Goal: Register for event/course

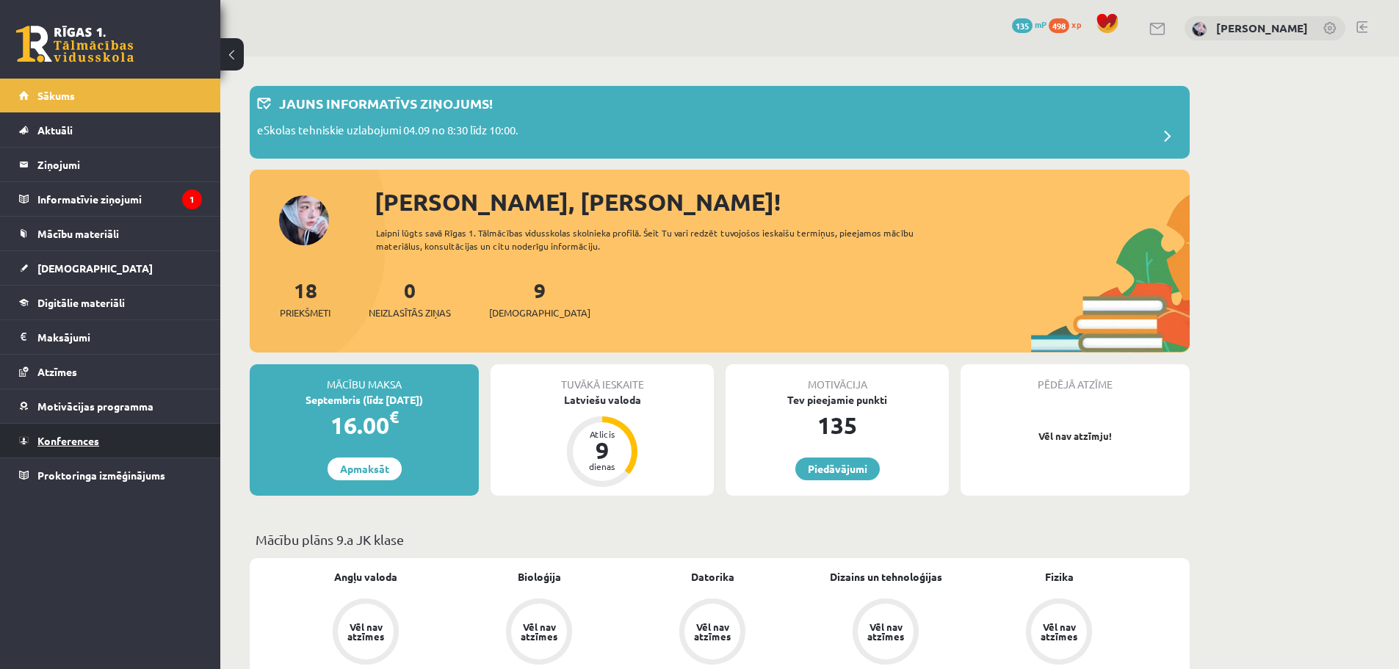
click at [65, 429] on link "Konferences" at bounding box center [110, 441] width 183 height 34
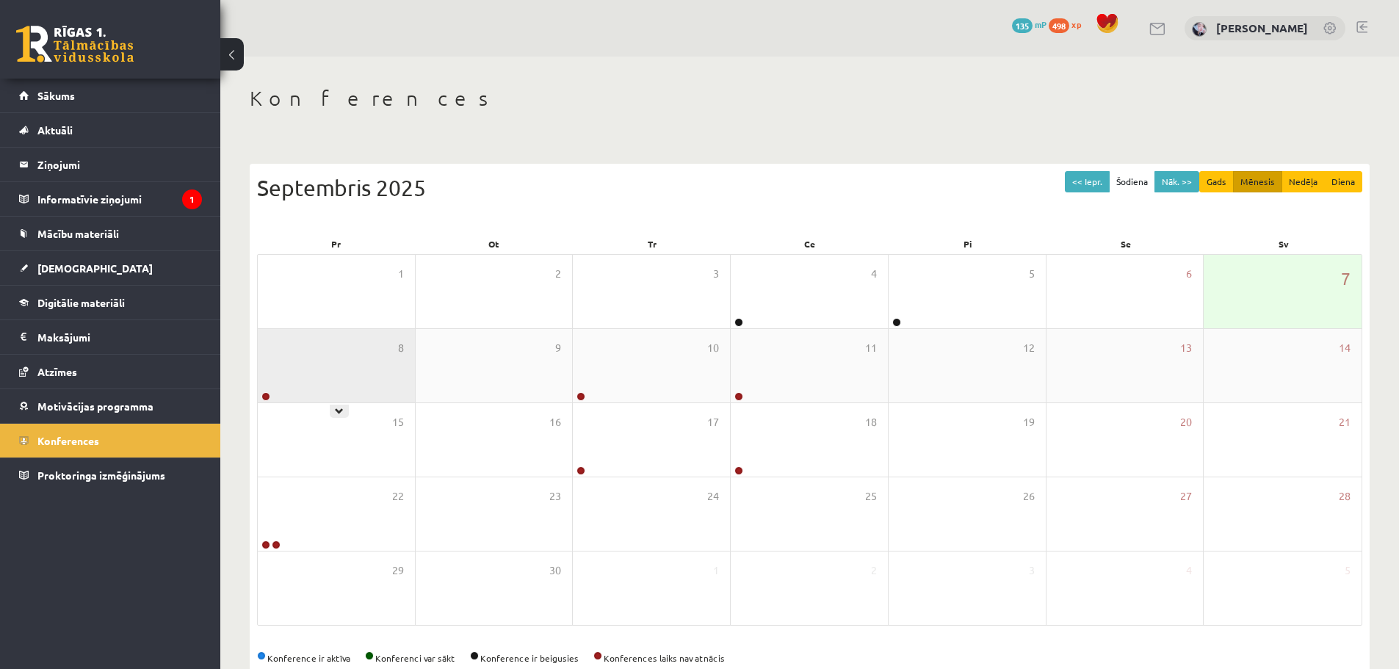
click at [370, 387] on div "8" at bounding box center [336, 365] width 157 height 73
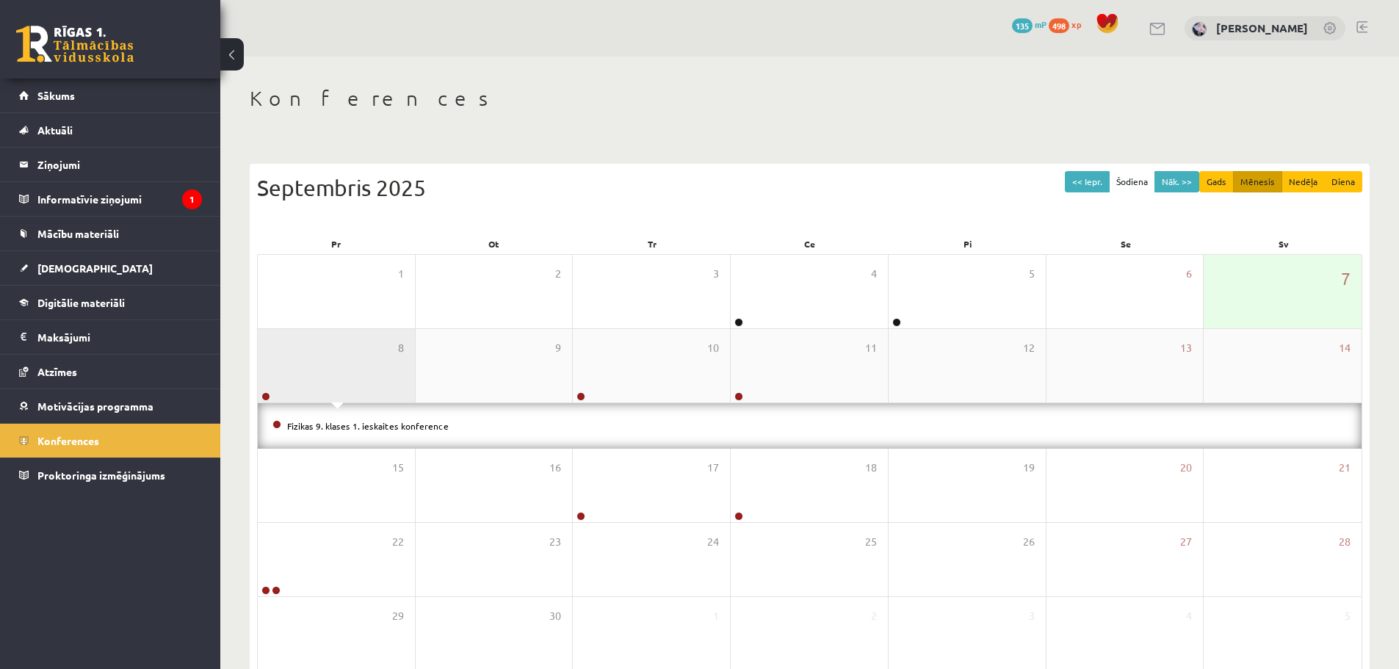
click at [369, 387] on div "8" at bounding box center [336, 365] width 157 height 73
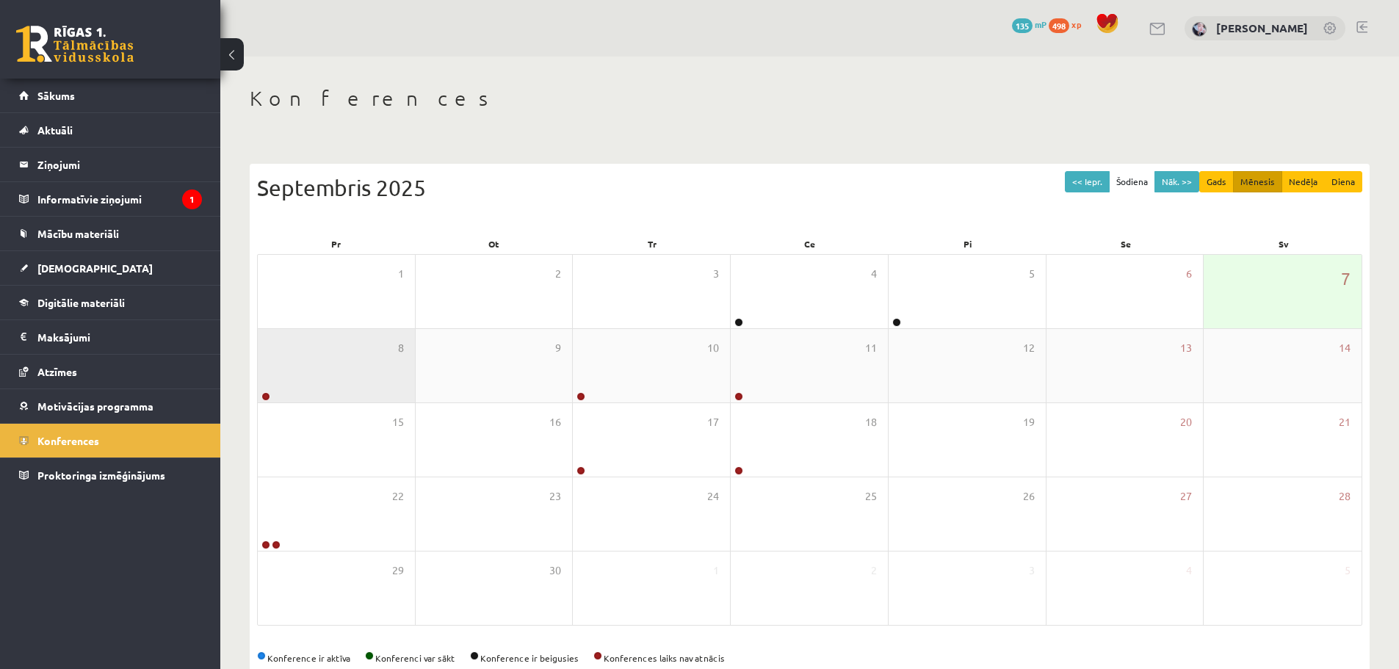
drag, startPoint x: 362, startPoint y: 378, endPoint x: 345, endPoint y: 378, distance: 17.6
click at [361, 378] on div "8" at bounding box center [336, 365] width 157 height 73
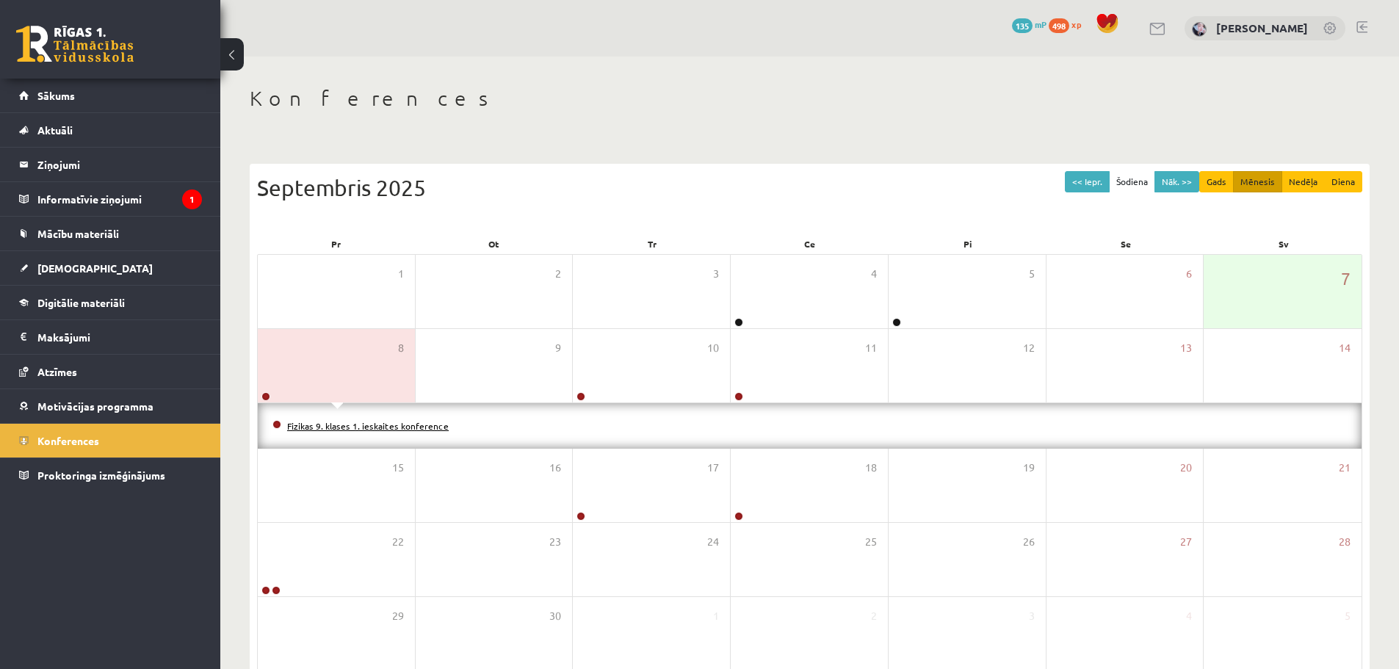
click at [343, 422] on link "Fizikas 9. klases 1. ieskaites konference" at bounding box center [368, 426] width 162 height 12
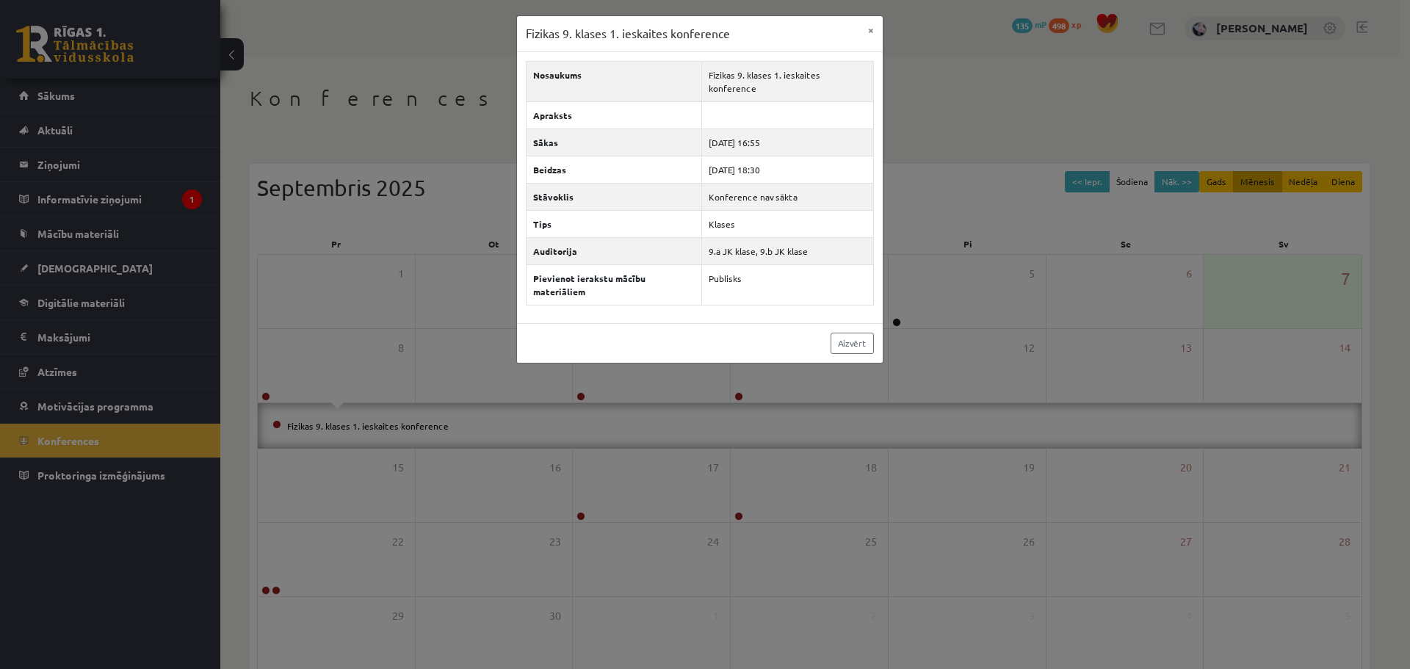
click at [340, 400] on div "Fizikas 9. klases 1. ieskaites konference × Nosaukums Fizikas 9. klases 1. iesk…" at bounding box center [705, 334] width 1410 height 669
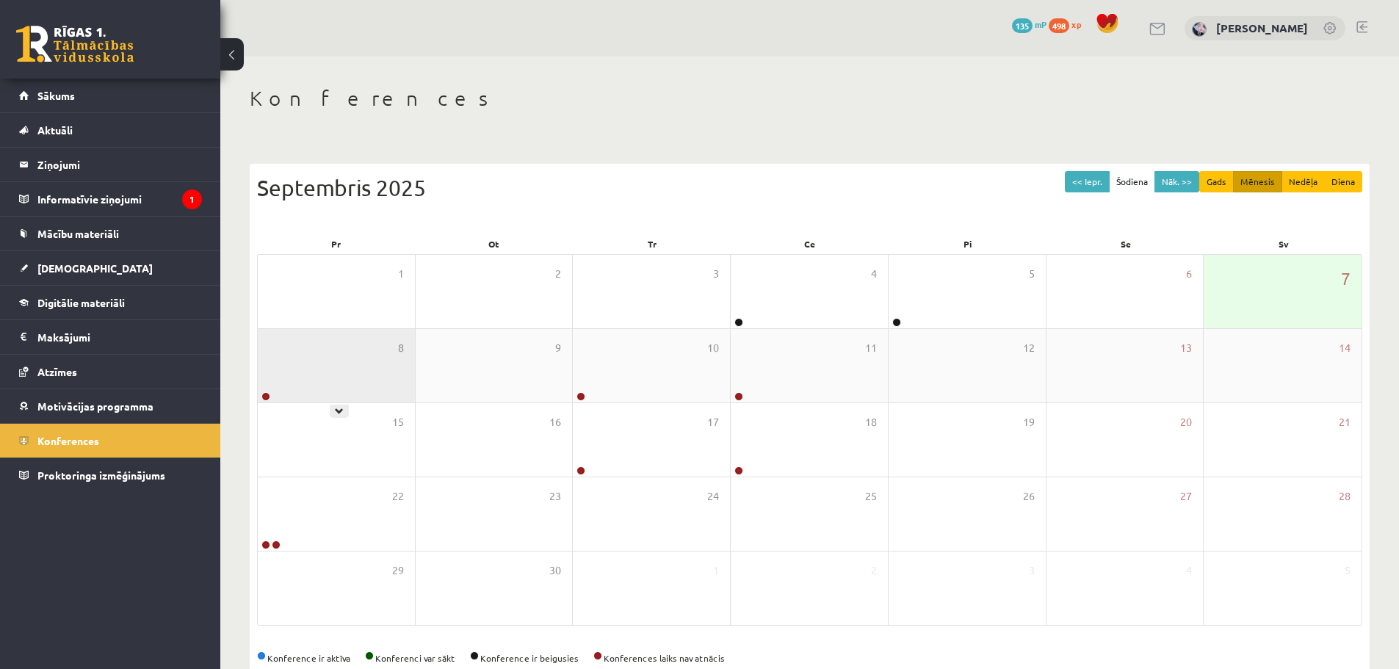
click at [341, 386] on div "8" at bounding box center [336, 365] width 157 height 73
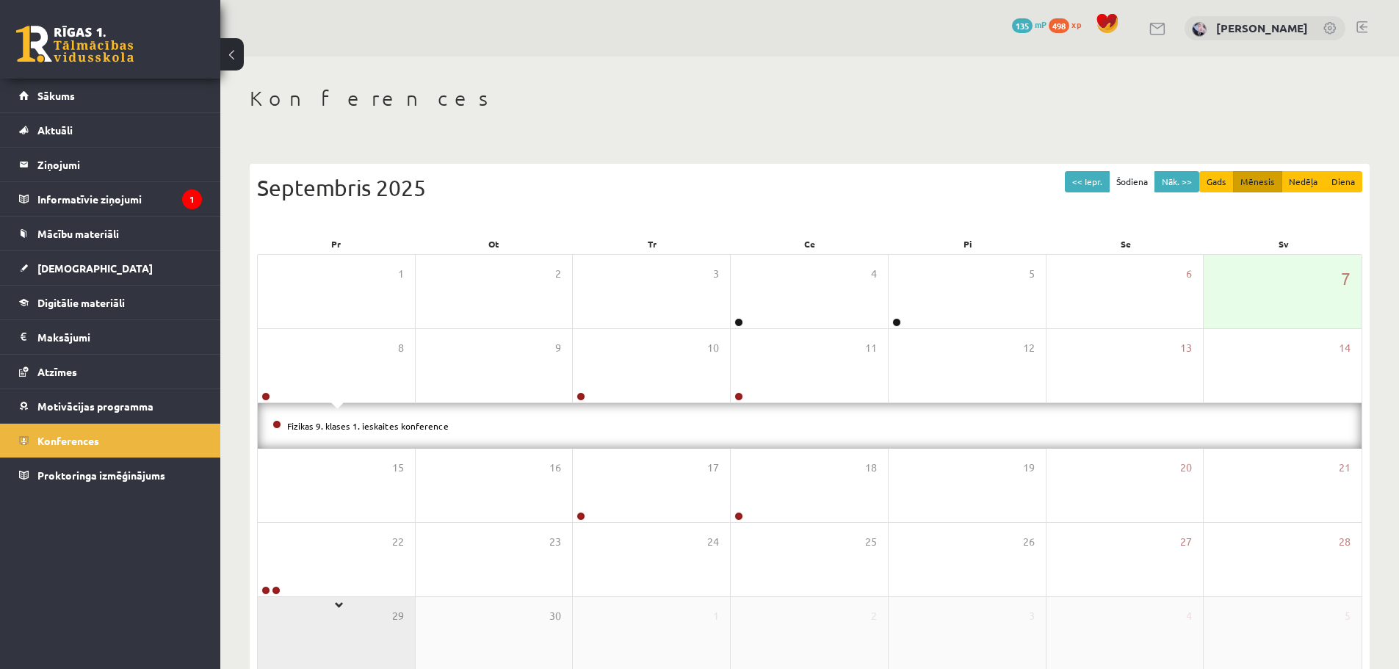
drag, startPoint x: 353, startPoint y: 587, endPoint x: 353, endPoint y: 577, distance: 9.5
click at [353, 584] on div "22" at bounding box center [336, 559] width 157 height 73
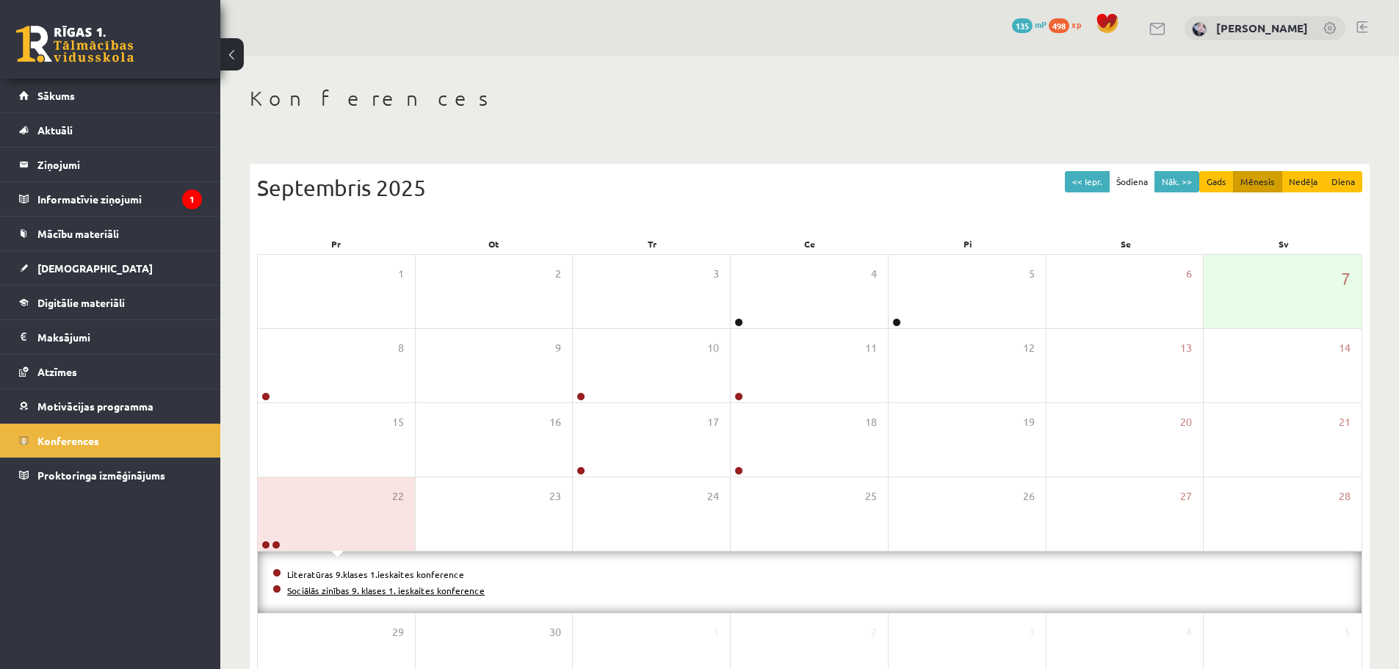
click at [331, 585] on link "Sociālās zinības 9. klases 1. ieskaites konference" at bounding box center [386, 591] width 198 height 12
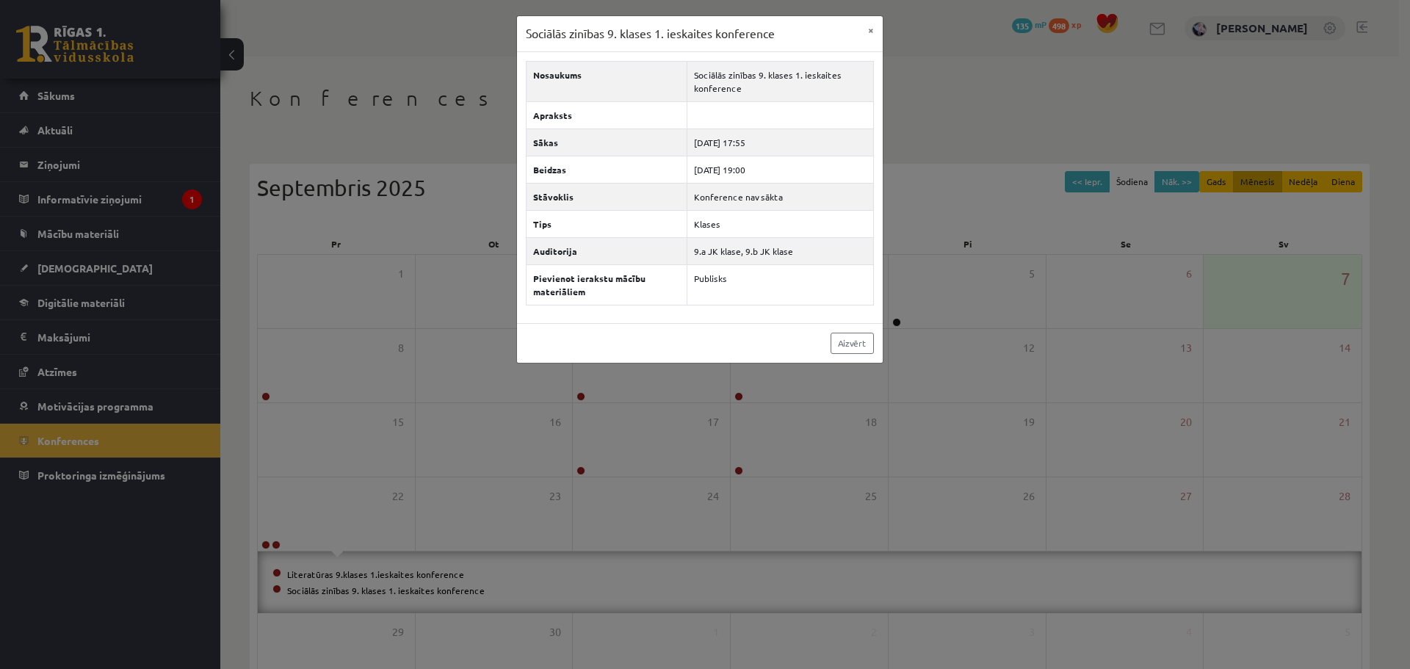
click at [331, 535] on div "Sociālās zinības 9. klases 1. ieskaites konference × Nosaukums Sociālās zinības…" at bounding box center [705, 334] width 1410 height 669
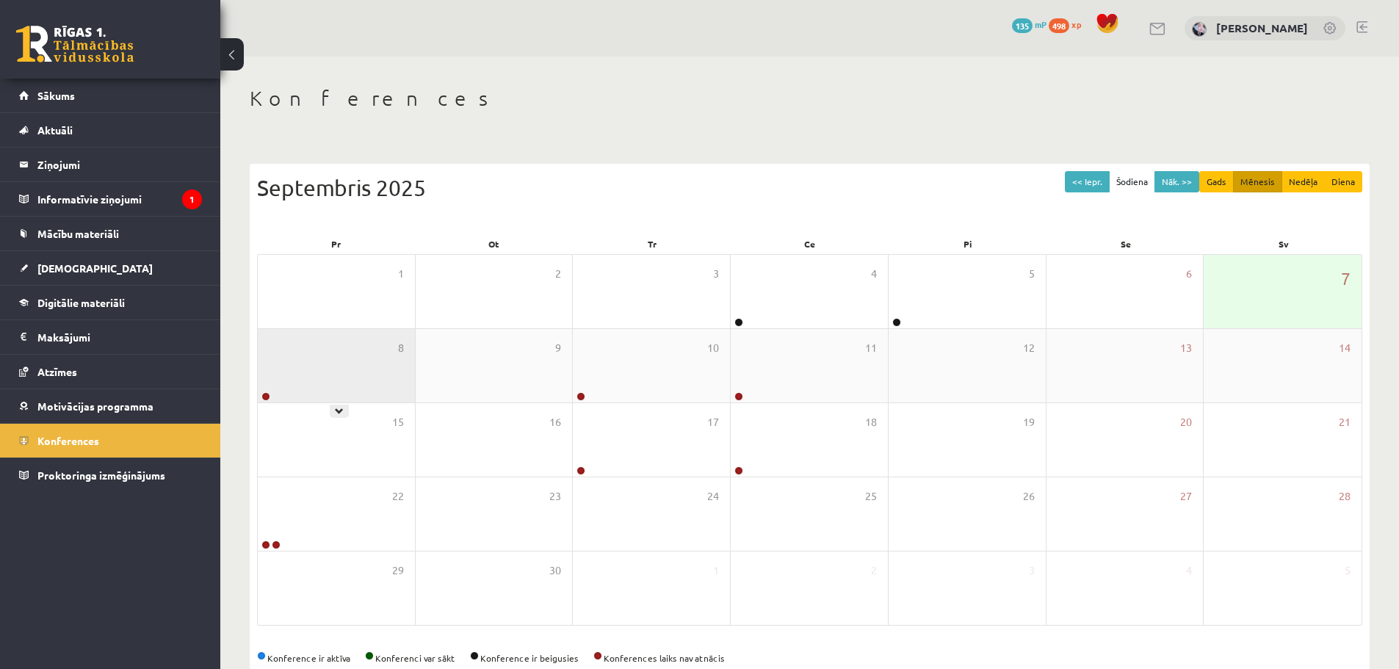
click at [350, 375] on div "8" at bounding box center [336, 365] width 157 height 73
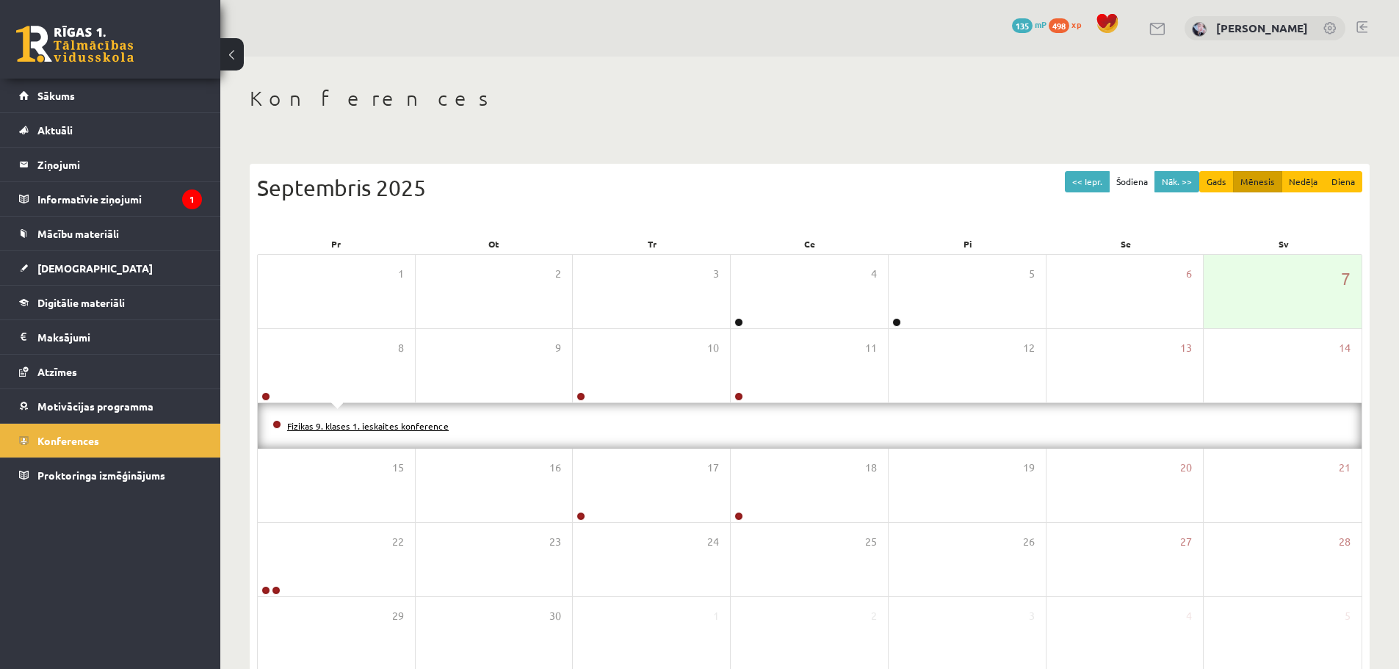
click at [329, 426] on link "Fizikas 9. klases 1. ieskaites konference" at bounding box center [368, 426] width 162 height 12
